Goal: Task Accomplishment & Management: Manage account settings

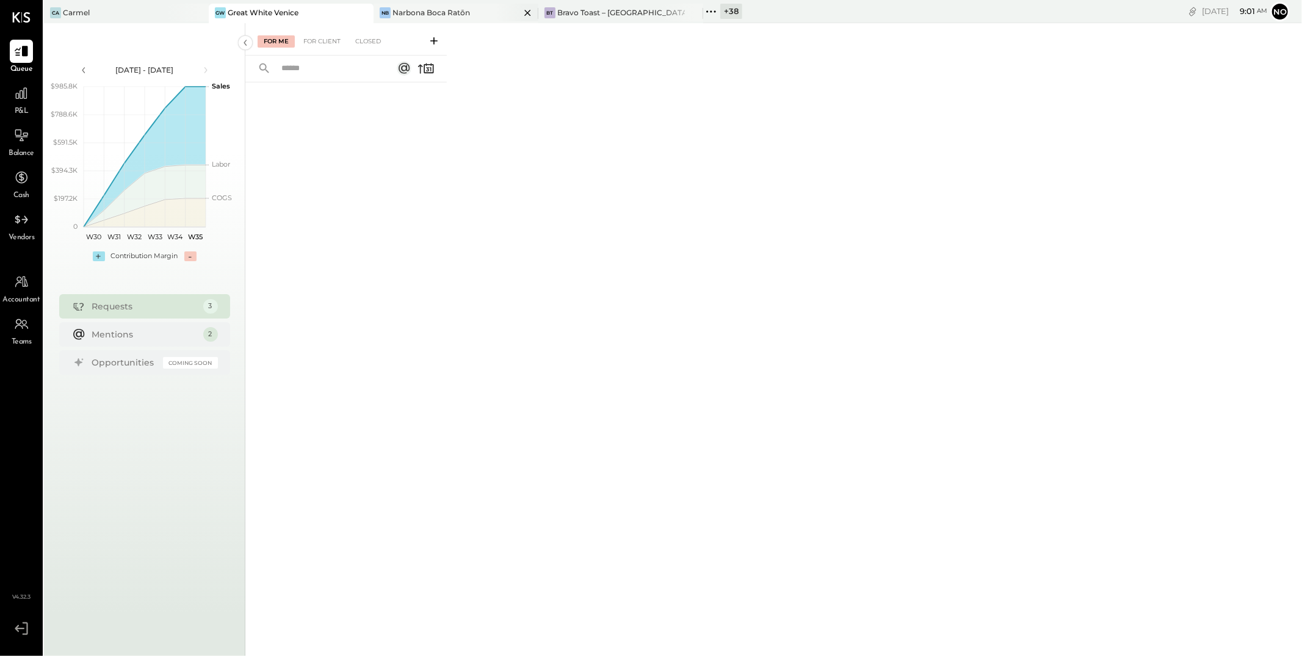
click at [455, 12] on div "Narbona Boca Ratōn" at bounding box center [432, 12] width 78 height 10
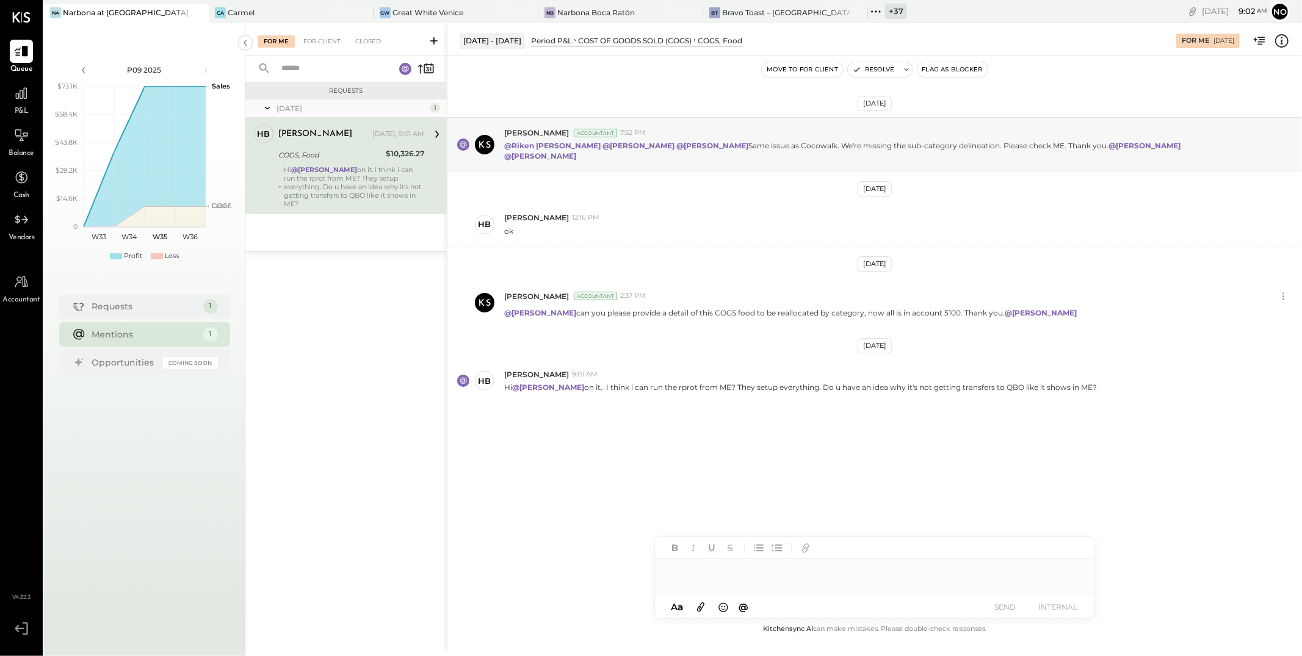
click at [700, 569] on div at bounding box center [875, 571] width 440 height 24
type input "*"
type input "*****"
click at [766, 542] on span "Heidy Balart" at bounding box center [773, 546] width 96 height 12
click at [813, 572] on div "**********" at bounding box center [875, 571] width 440 height 24
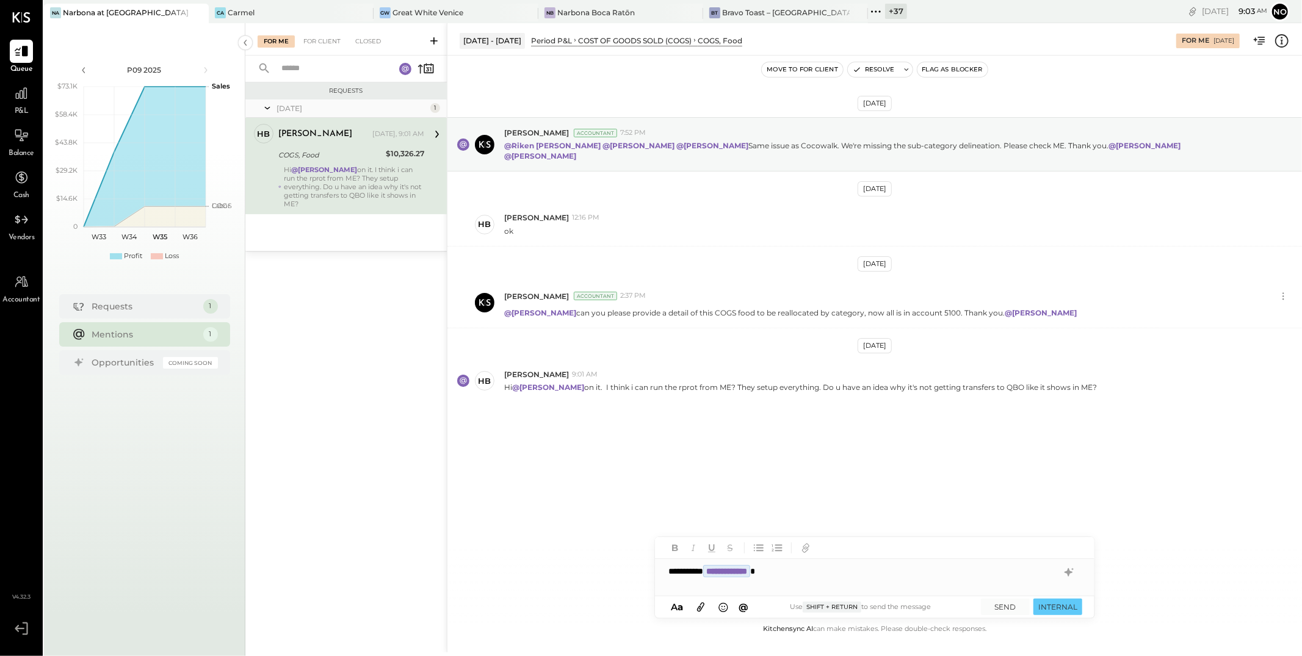
click at [822, 571] on div "**********" at bounding box center [875, 571] width 440 height 24
drag, startPoint x: 967, startPoint y: 572, endPoint x: 646, endPoint y: 568, distance: 321.1
click at [646, 568] on div "Jul 14 - Aug 10, 2025 Period P&L COST OF GOODS SOLD (COGS) COGS, Food For Me 08…" at bounding box center [874, 337] width 855 height 629
click at [725, 478] on div "Aug 10th, 2025 Joseph Shin Accountant 7:52 PM @Riken Shethiya @Ajay Prajapati @…" at bounding box center [874, 290] width 855 height 408
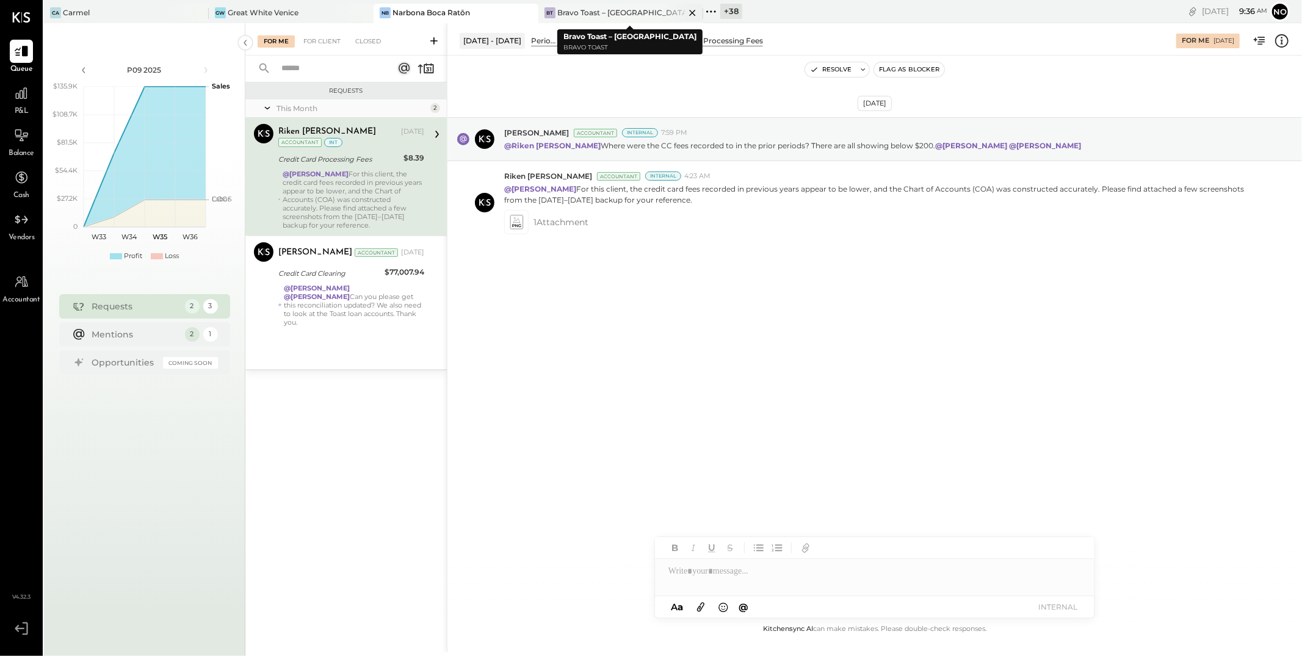
click at [695, 12] on icon at bounding box center [692, 12] width 15 height 15
click at [282, 10] on div "Great White Venice" at bounding box center [263, 12] width 71 height 10
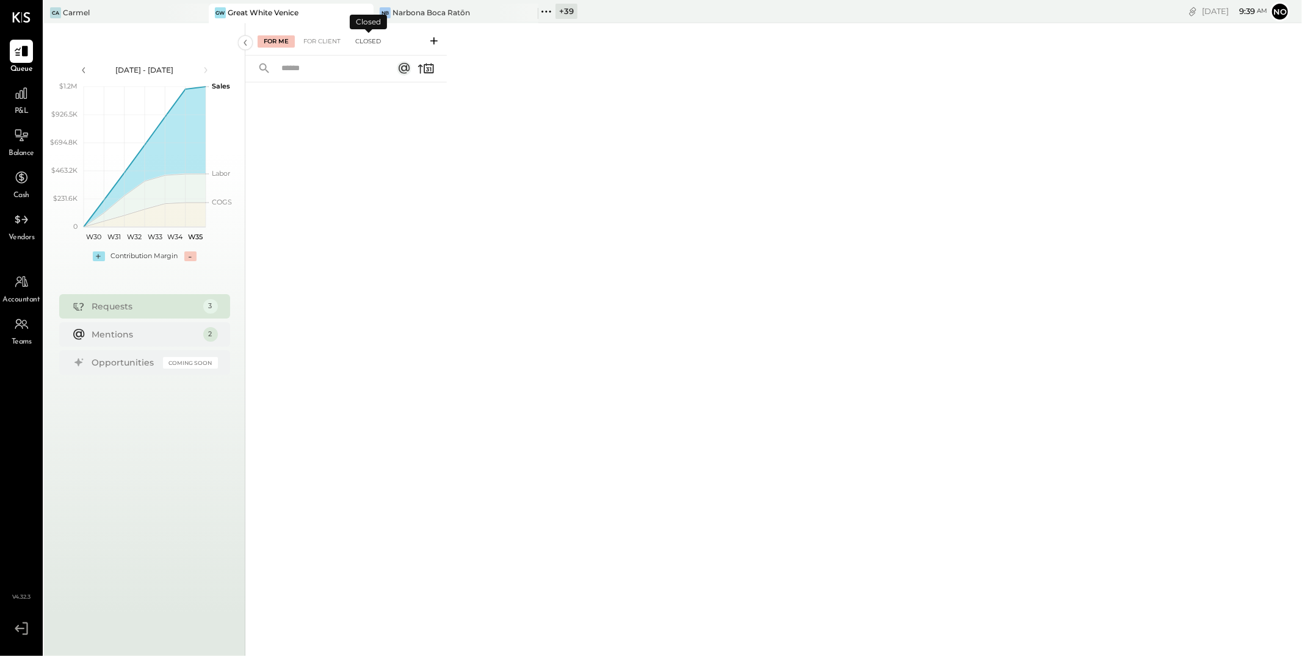
click at [366, 40] on div "Closed" at bounding box center [368, 41] width 38 height 12
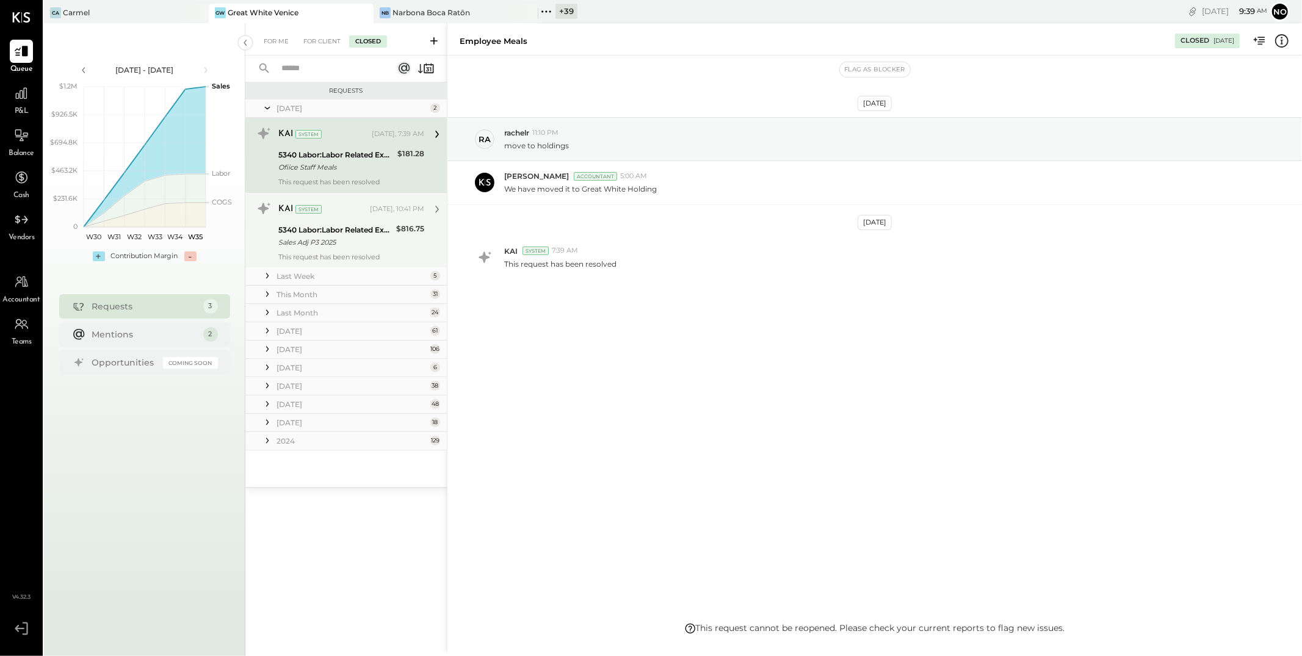
click at [336, 237] on div "Sales Adj P3 2025" at bounding box center [335, 242] width 114 height 12
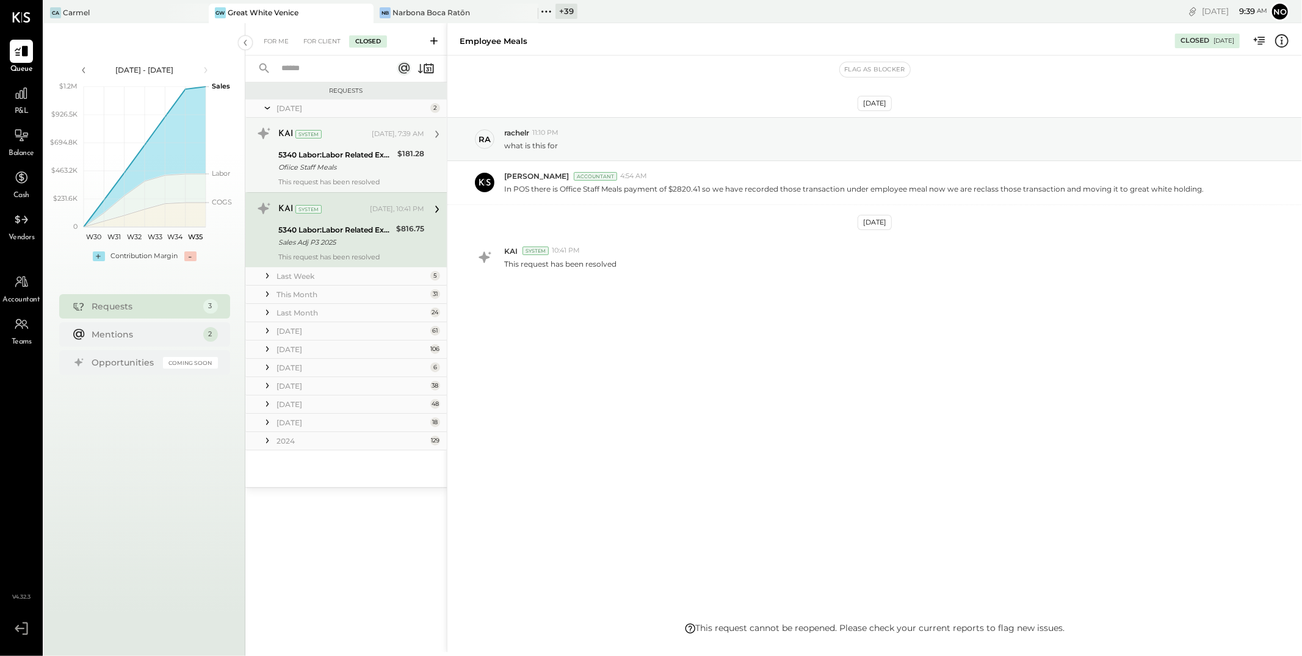
click at [357, 167] on div "Ofiice Staff Meals" at bounding box center [335, 167] width 115 height 12
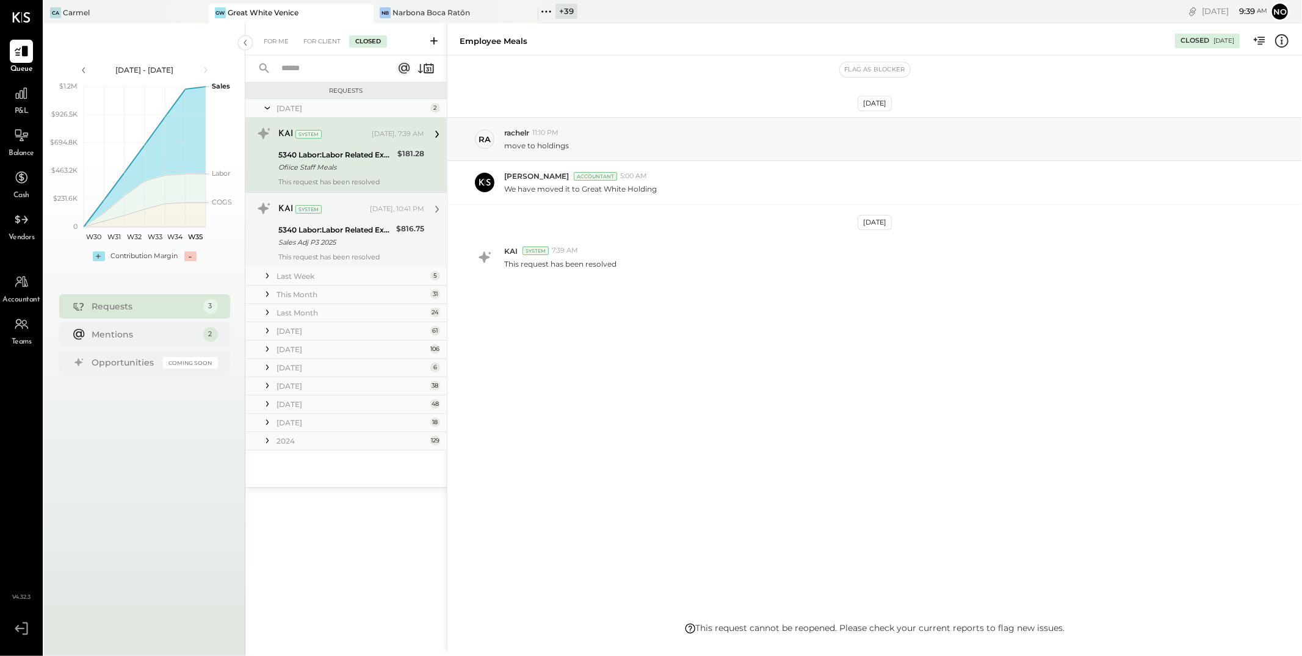
click at [371, 235] on div "5340 Labor:Labor Related Expenses:Employee Meals" at bounding box center [335, 230] width 114 height 12
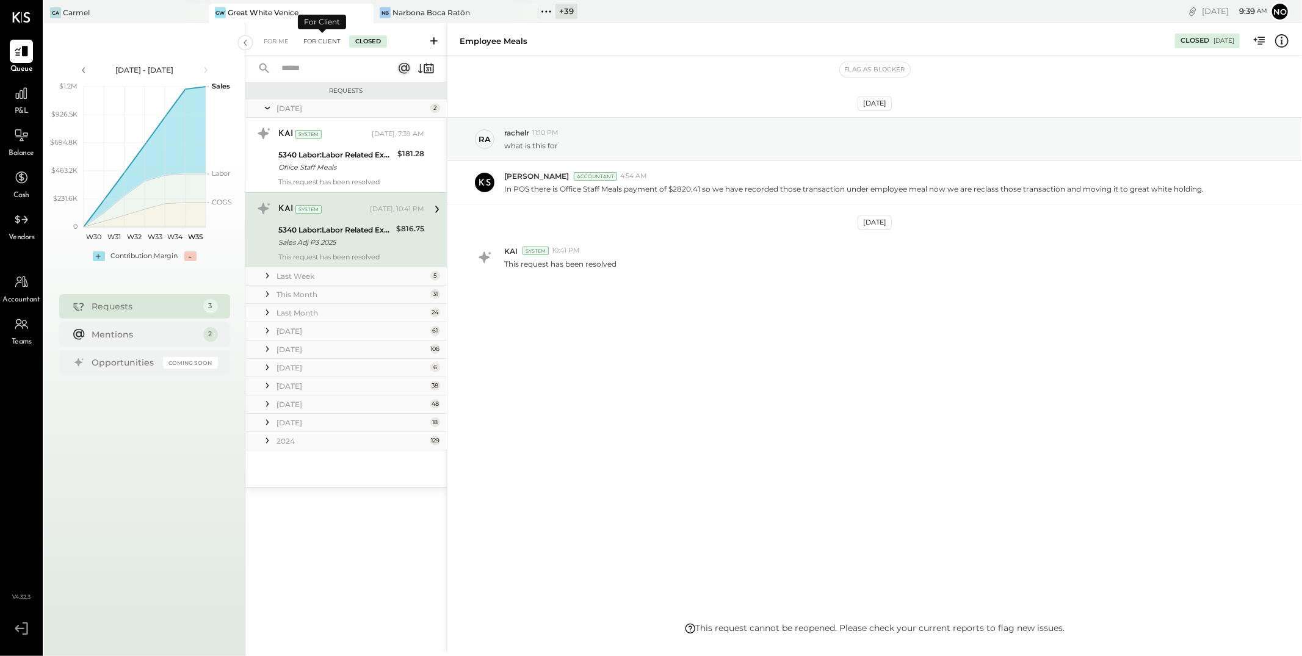
click at [332, 44] on div "For Client" at bounding box center [321, 41] width 49 height 12
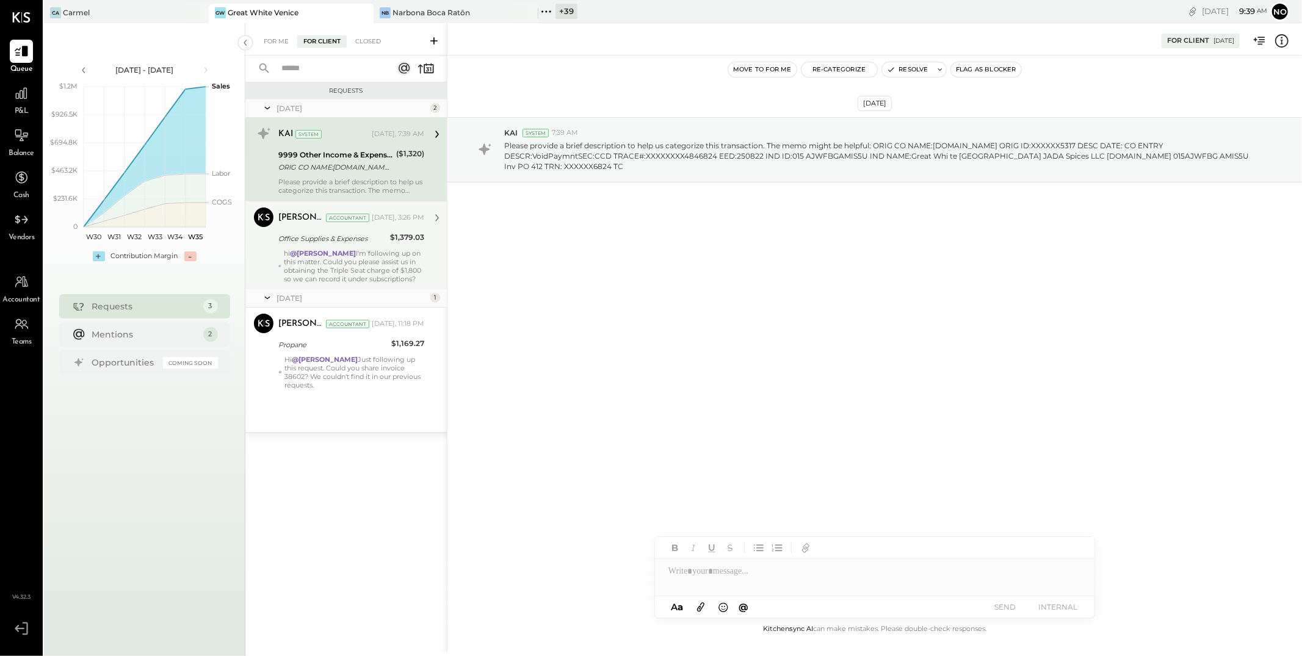
click at [346, 256] on div "hi @[PERSON_NAME] I'm following up on this matter. Could you please assist us i…" at bounding box center [354, 266] width 140 height 34
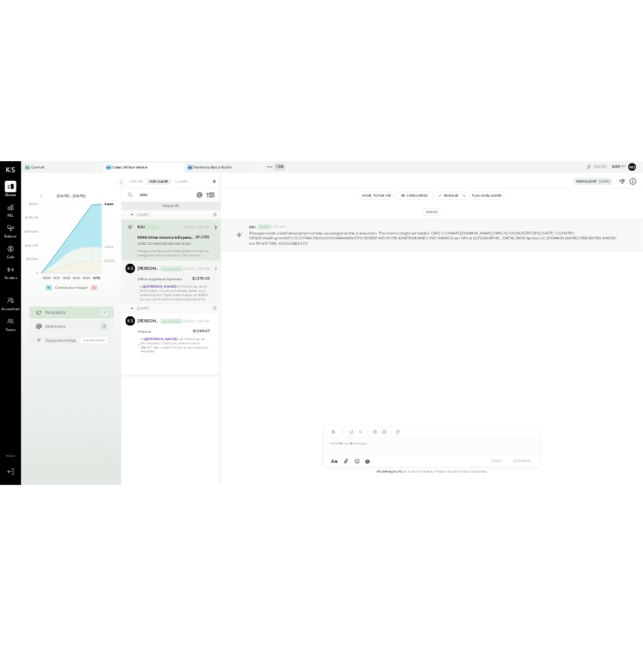
scroll to position [70, 0]
